Goal: Transaction & Acquisition: Purchase product/service

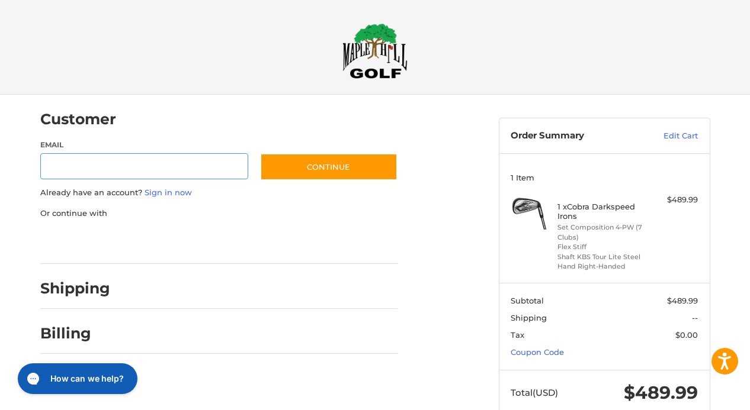
scroll to position [13, 0]
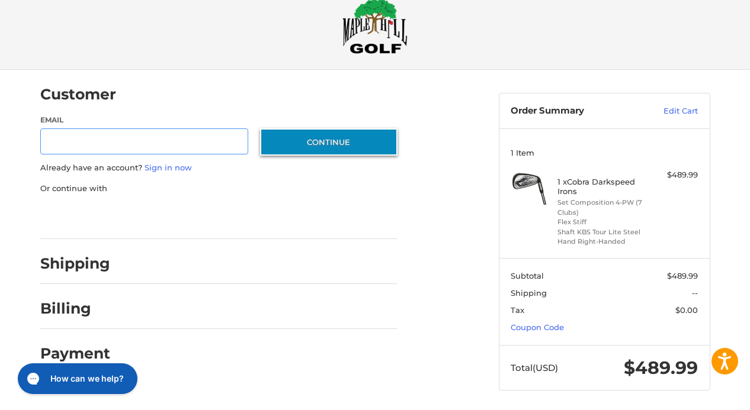
scroll to position [28, 0]
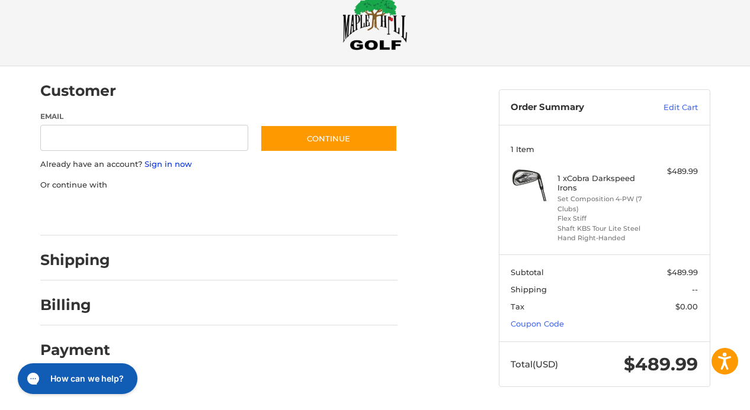
click at [175, 166] on link "Sign in now" at bounding box center [168, 163] width 47 height 9
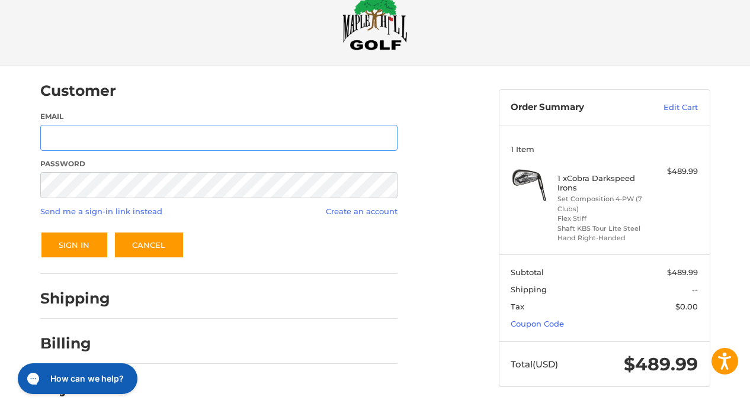
click at [179, 147] on input "Email" at bounding box center [218, 138] width 357 height 27
type input "**********"
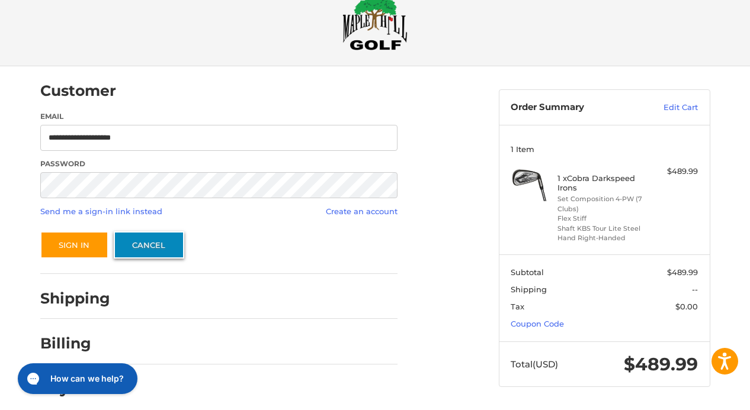
click at [170, 252] on link "Cancel" at bounding box center [149, 245] width 70 height 27
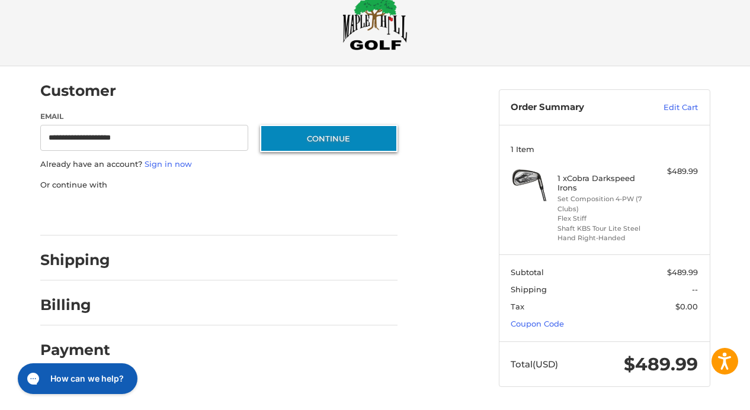
click at [309, 143] on button "Continue" at bounding box center [328, 138] width 137 height 27
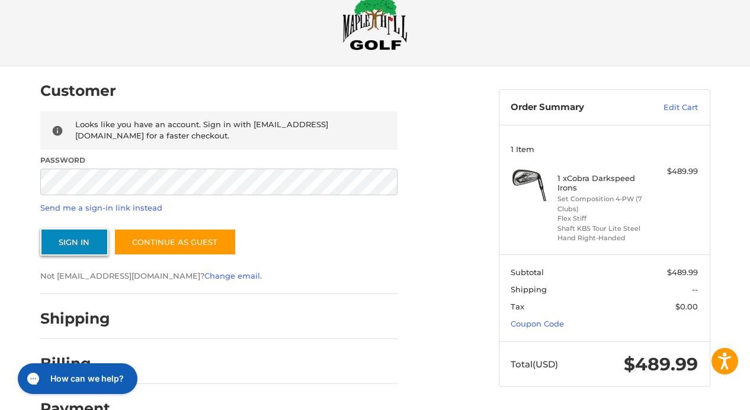
click at [92, 245] on button "Sign In" at bounding box center [74, 242] width 68 height 27
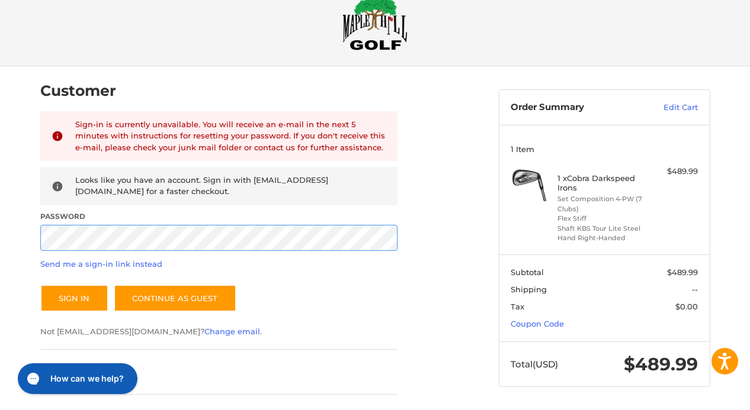
click at [29, 242] on div "Customer Returning Customer Sign-in is currently unavailable. You will receive …" at bounding box center [375, 281] width 711 height 430
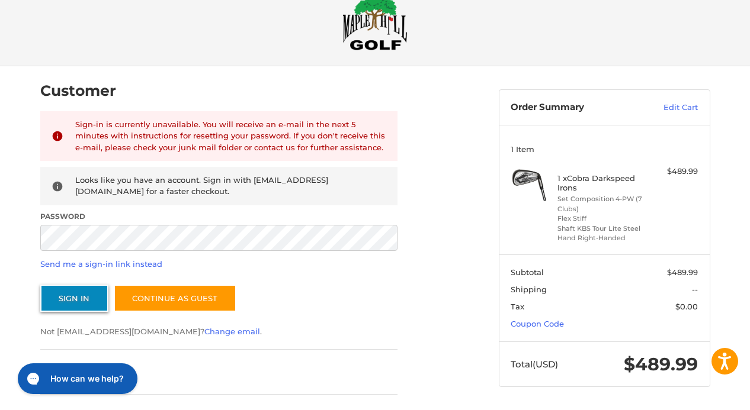
click at [87, 300] on button "Sign In" at bounding box center [74, 298] width 68 height 27
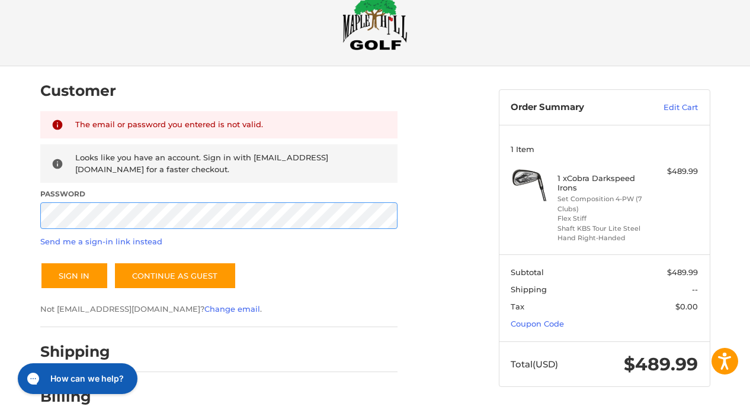
click at [37, 216] on div "Customer Returning Customer The email or password you entered is not valid. Loo…" at bounding box center [260, 264] width 458 height 396
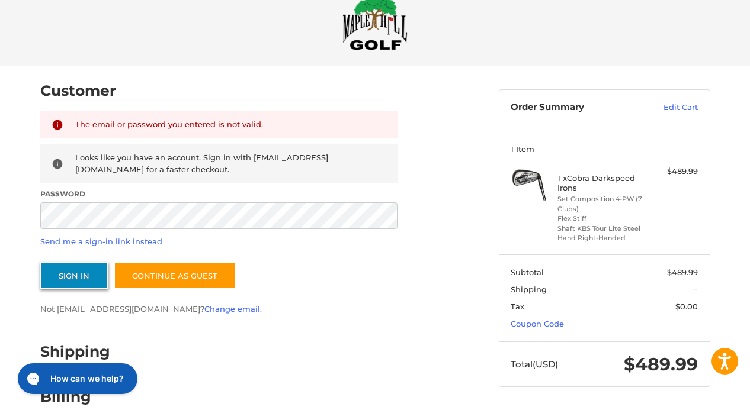
click at [62, 274] on button "Sign In" at bounding box center [74, 275] width 68 height 27
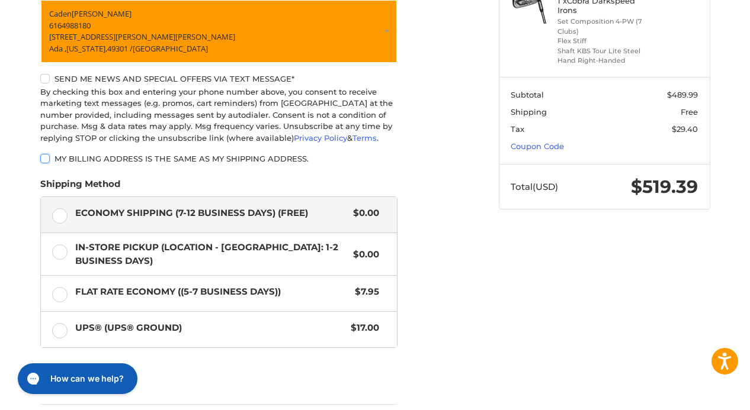
scroll to position [304, 0]
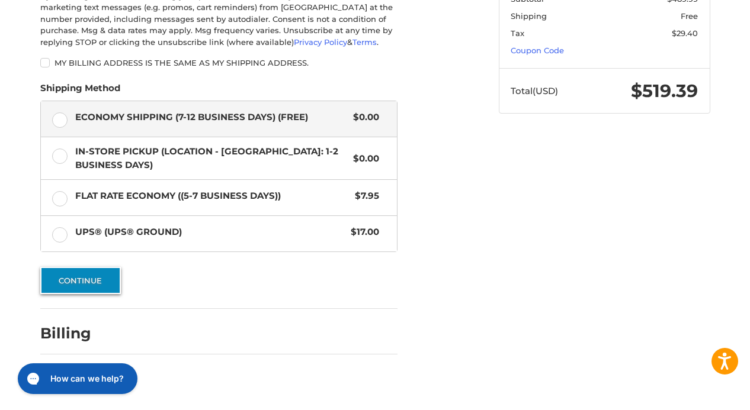
click at [89, 284] on button "Continue" at bounding box center [80, 280] width 81 height 27
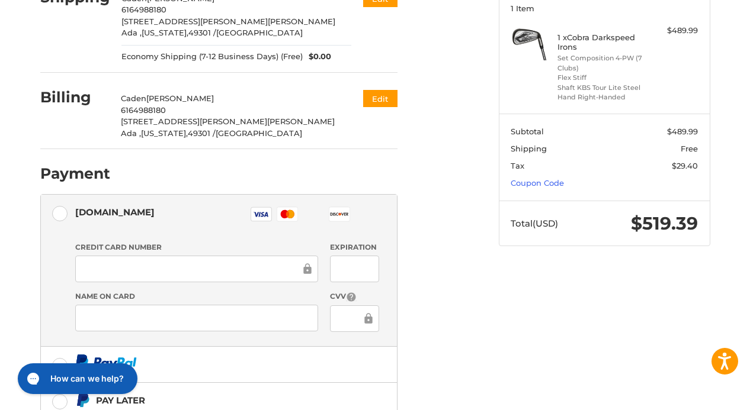
scroll to position [365, 0]
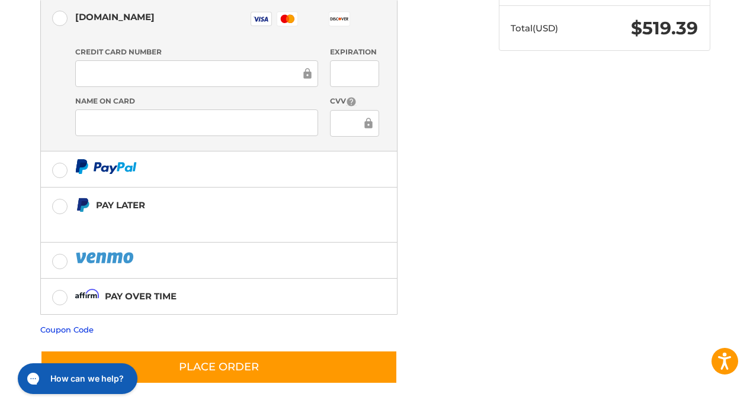
click at [55, 332] on link "Coupon Code" at bounding box center [66, 329] width 53 height 9
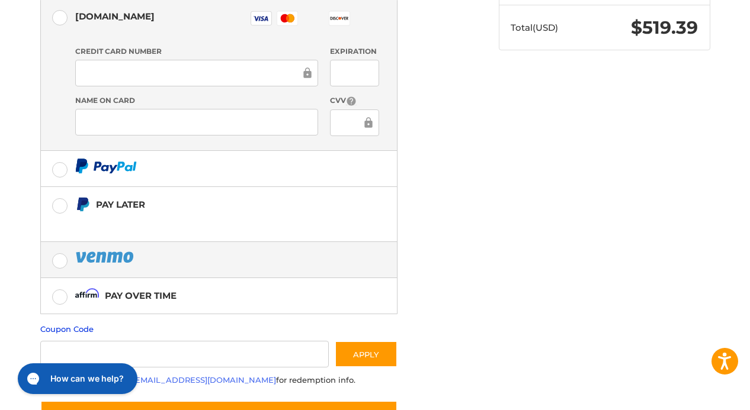
scroll to position [417, 0]
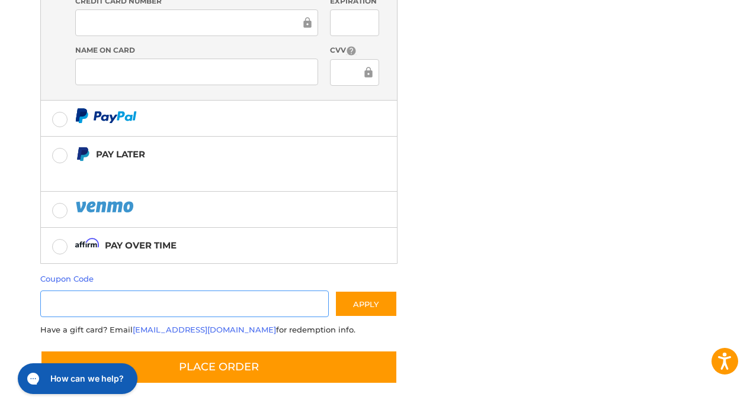
click at [97, 304] on input "Gift Certificate or Coupon Code" at bounding box center [184, 304] width 289 height 27
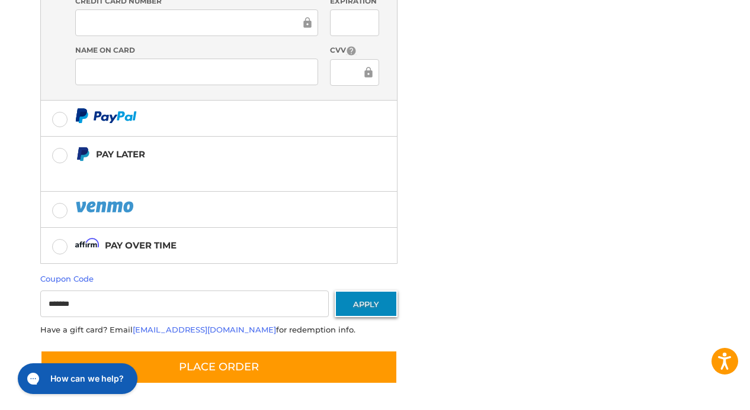
click at [362, 307] on button "Apply" at bounding box center [366, 304] width 63 height 27
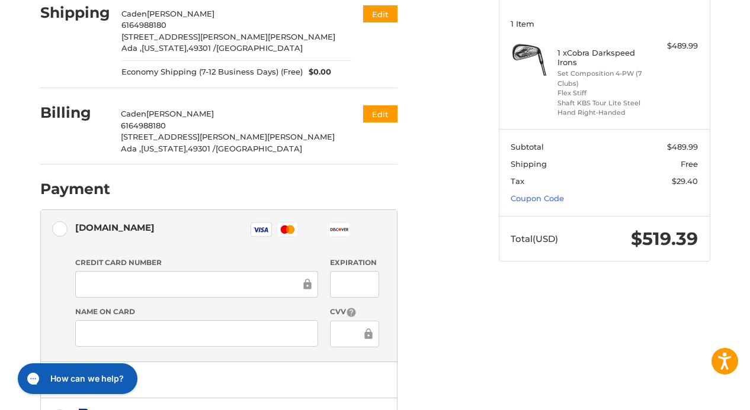
scroll to position [450, 0]
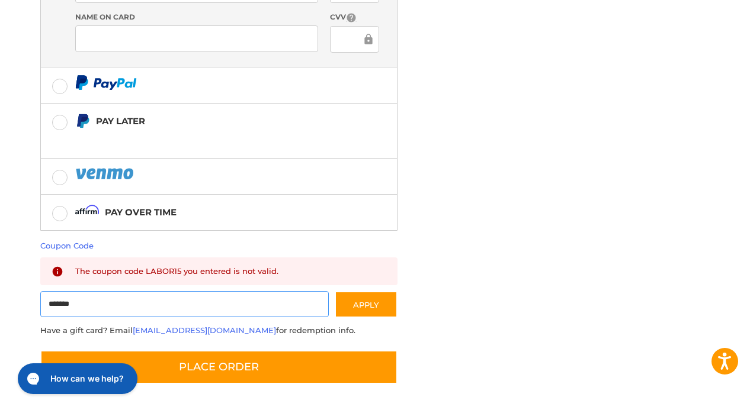
click at [76, 303] on input "*******" at bounding box center [184, 304] width 289 height 27
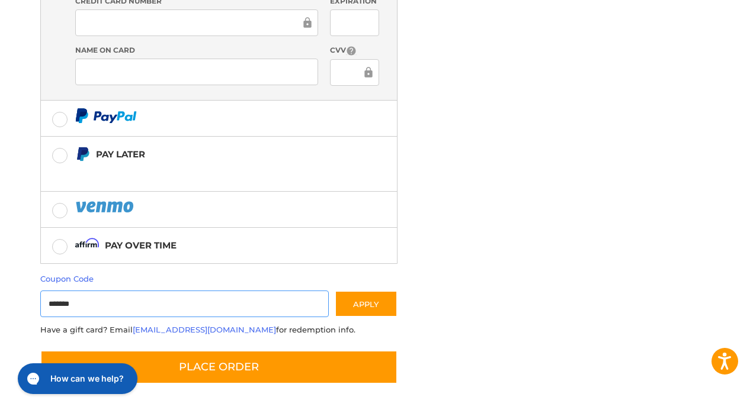
scroll to position [417, 0]
type input "**********"
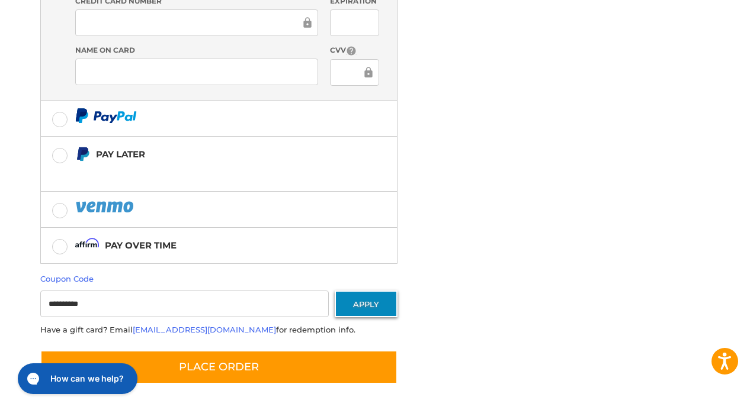
click at [358, 304] on button "Apply" at bounding box center [366, 304] width 63 height 27
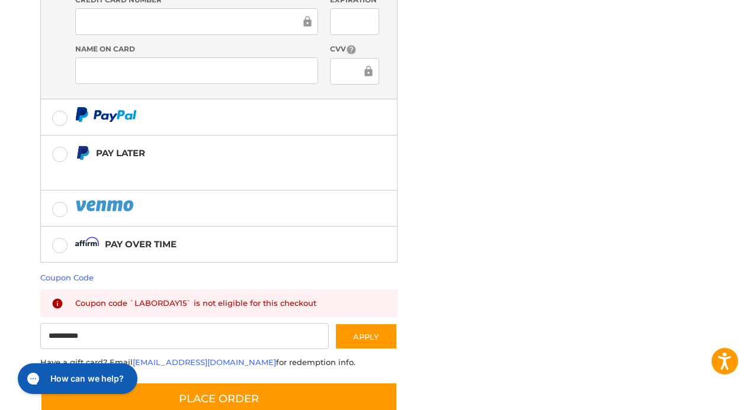
scroll to position [450, 0]
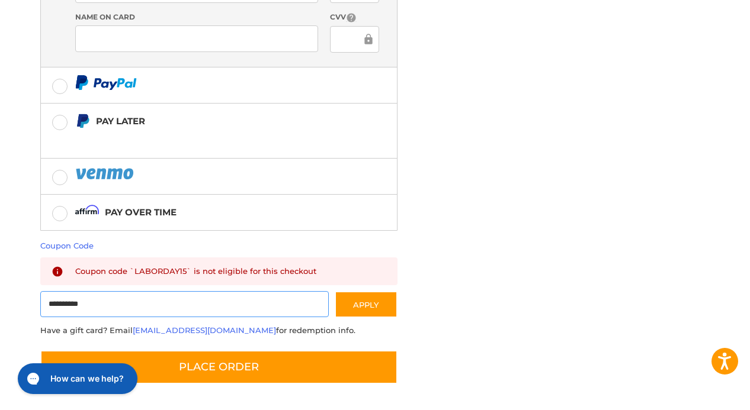
click at [222, 304] on input "**********" at bounding box center [184, 304] width 289 height 27
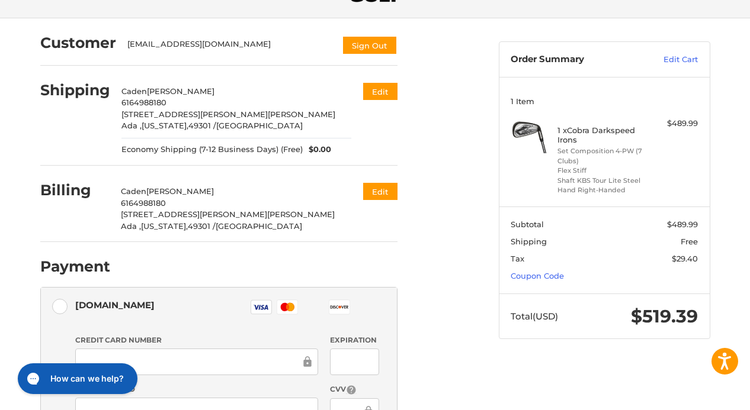
scroll to position [78, 0]
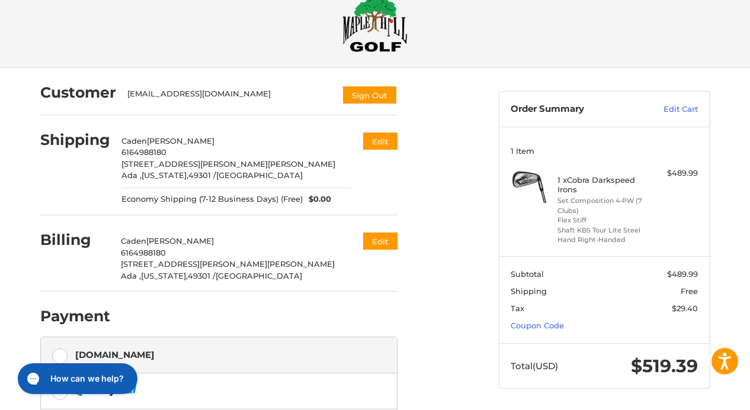
scroll to position [38, 0]
